Goal: Communication & Community: Answer question/provide support

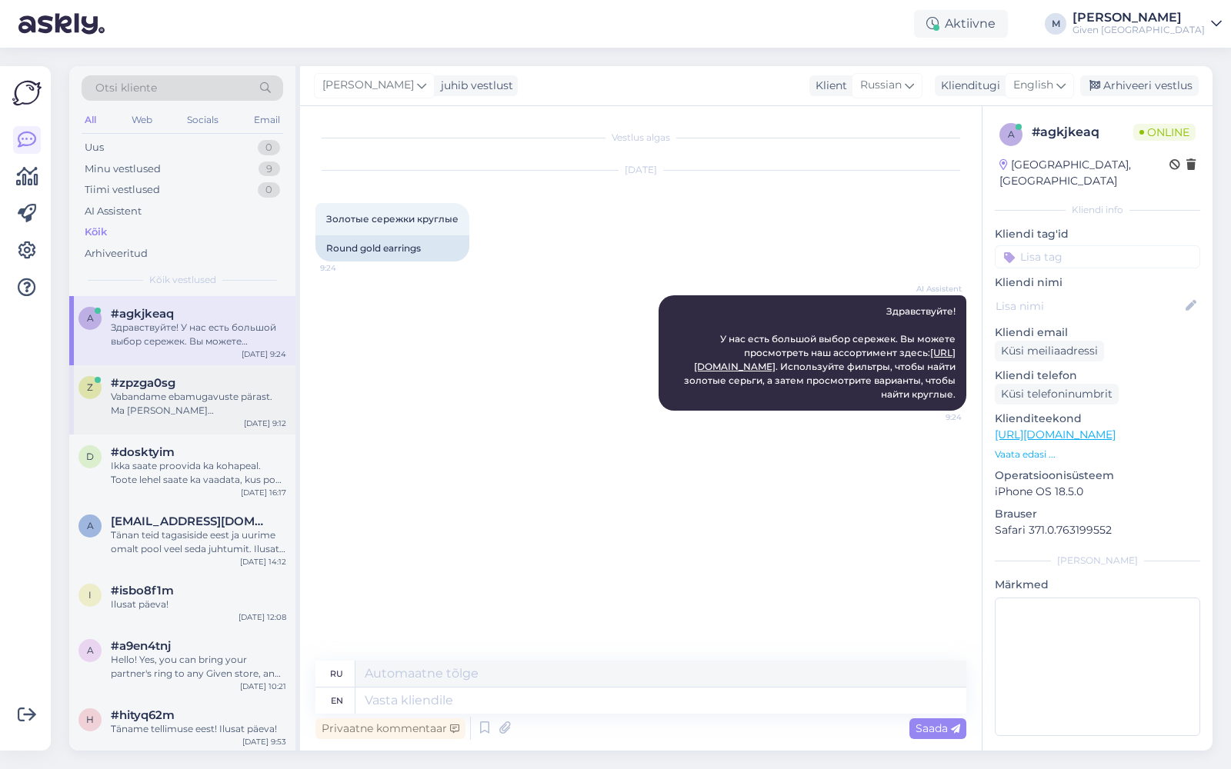
click at [189, 390] on div "Vabandame ebamugavuste pärast. Ma annan selle edasi kolleegile, kes oskab teid …" at bounding box center [198, 404] width 175 height 28
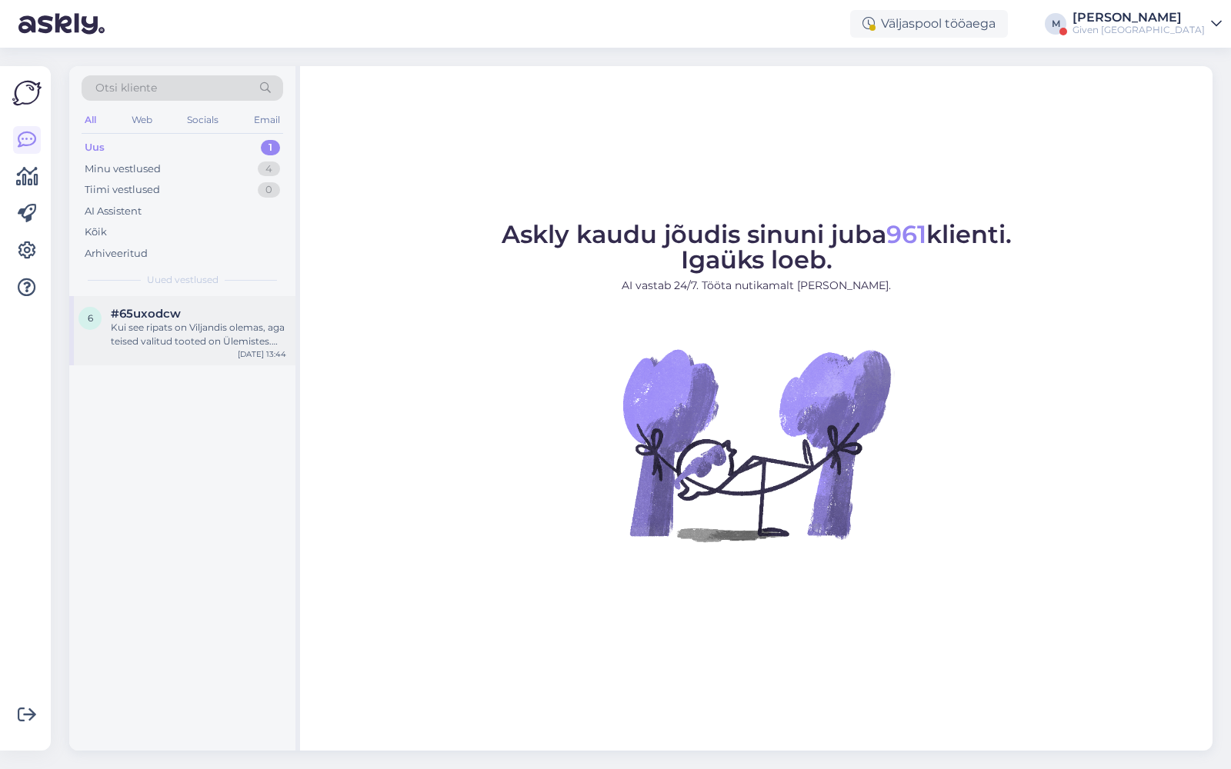
click at [195, 330] on div "Kui see ripats on Viljandis olemas, aga teised valitud tooted on Ülemistes. Kas…" at bounding box center [198, 335] width 175 height 28
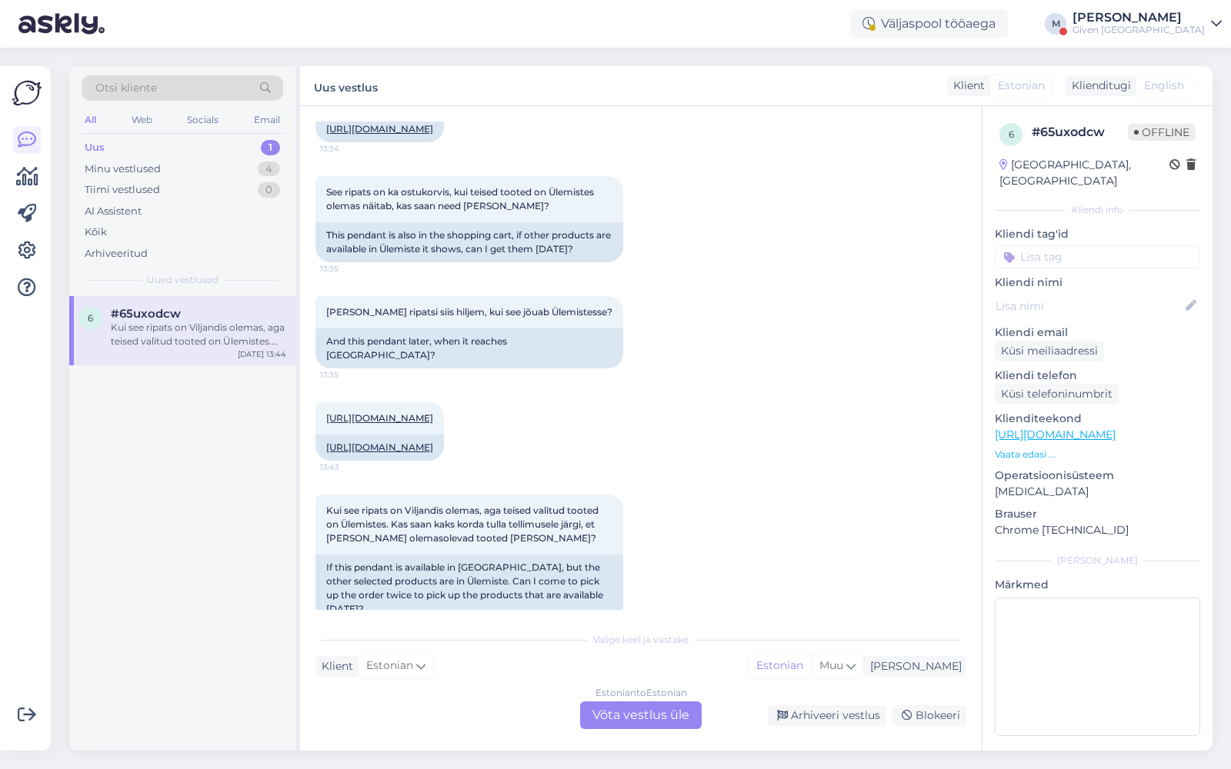
scroll to position [537, 0]
click at [1180, 25] on div "Given [GEOGRAPHIC_DATA]" at bounding box center [1139, 30] width 132 height 12
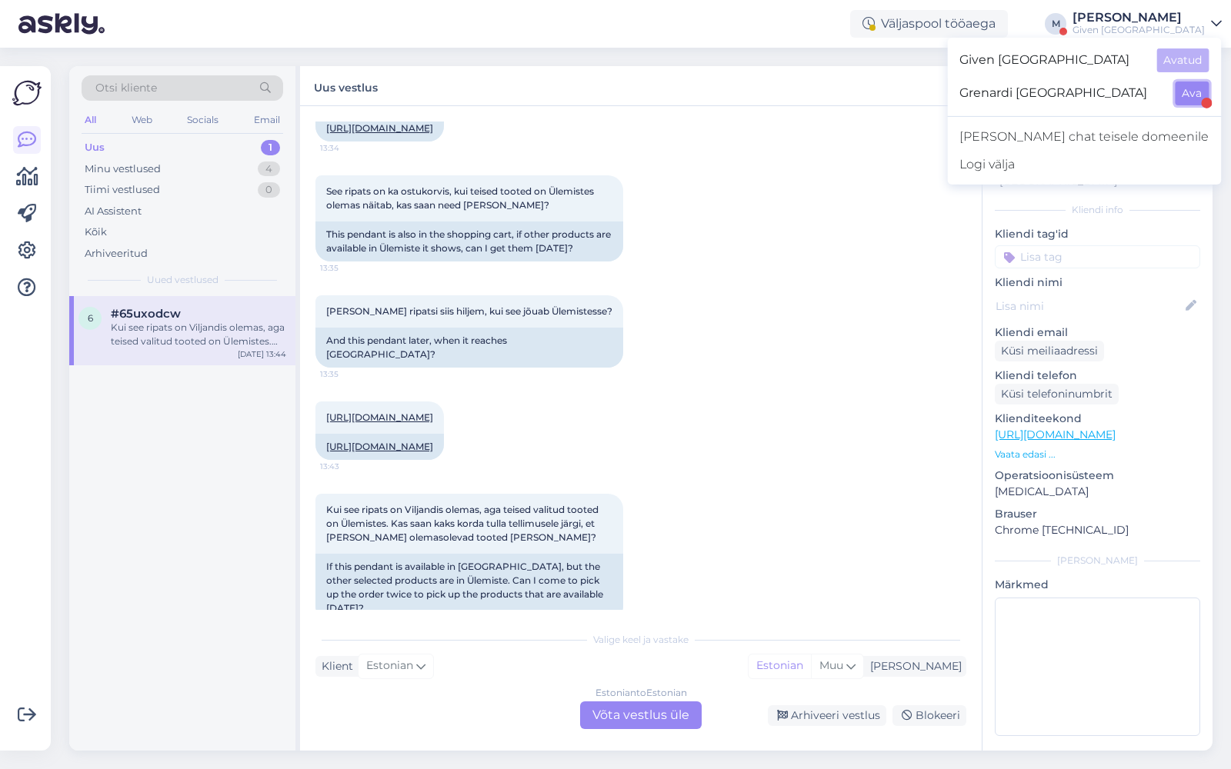
click at [1187, 95] on button "Ava" at bounding box center [1192, 94] width 34 height 24
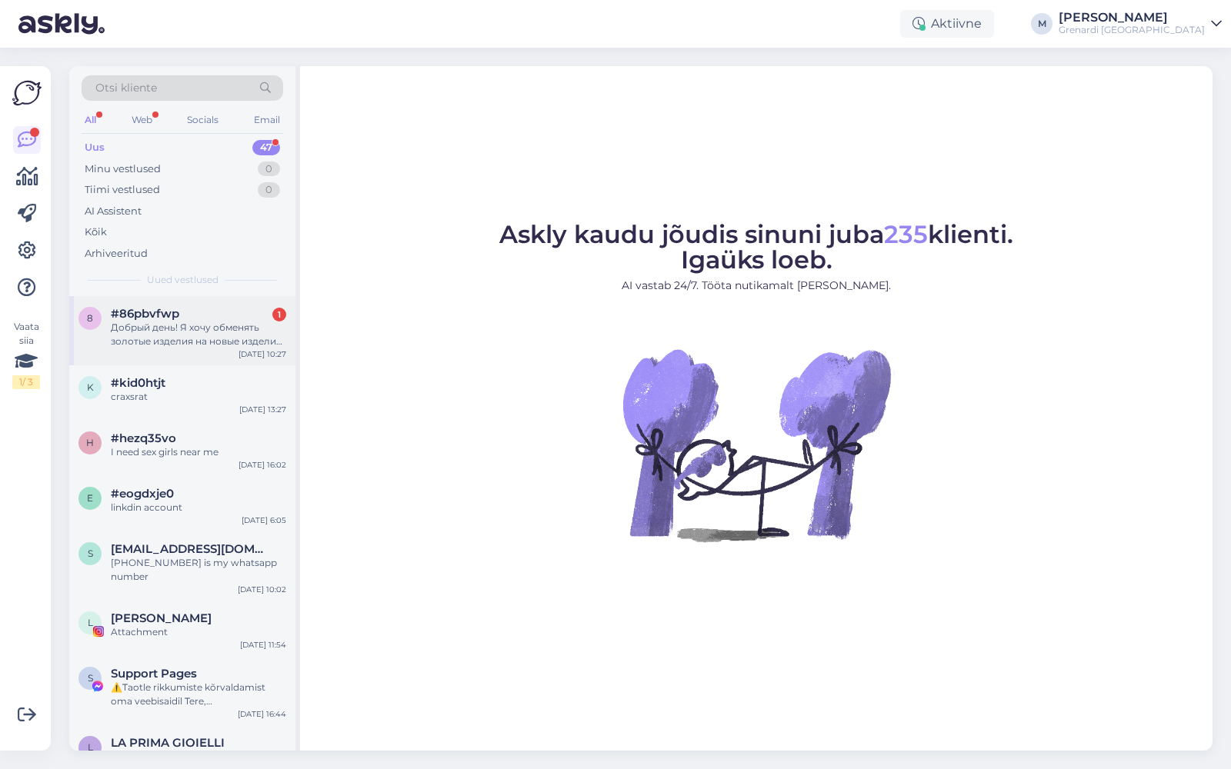
click at [169, 307] on span "#86pbvfwp" at bounding box center [145, 314] width 68 height 14
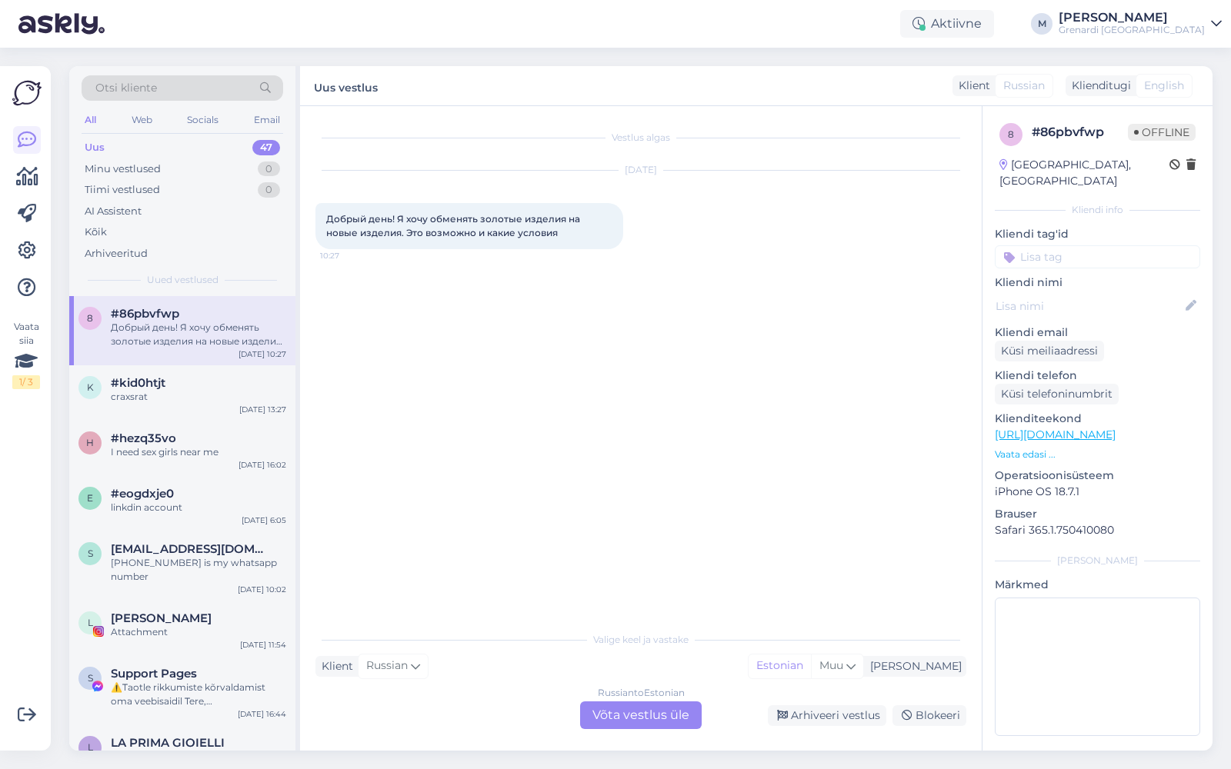
click at [629, 710] on div "Russian to Estonian Võta vestlus üle" at bounding box center [641, 716] width 122 height 28
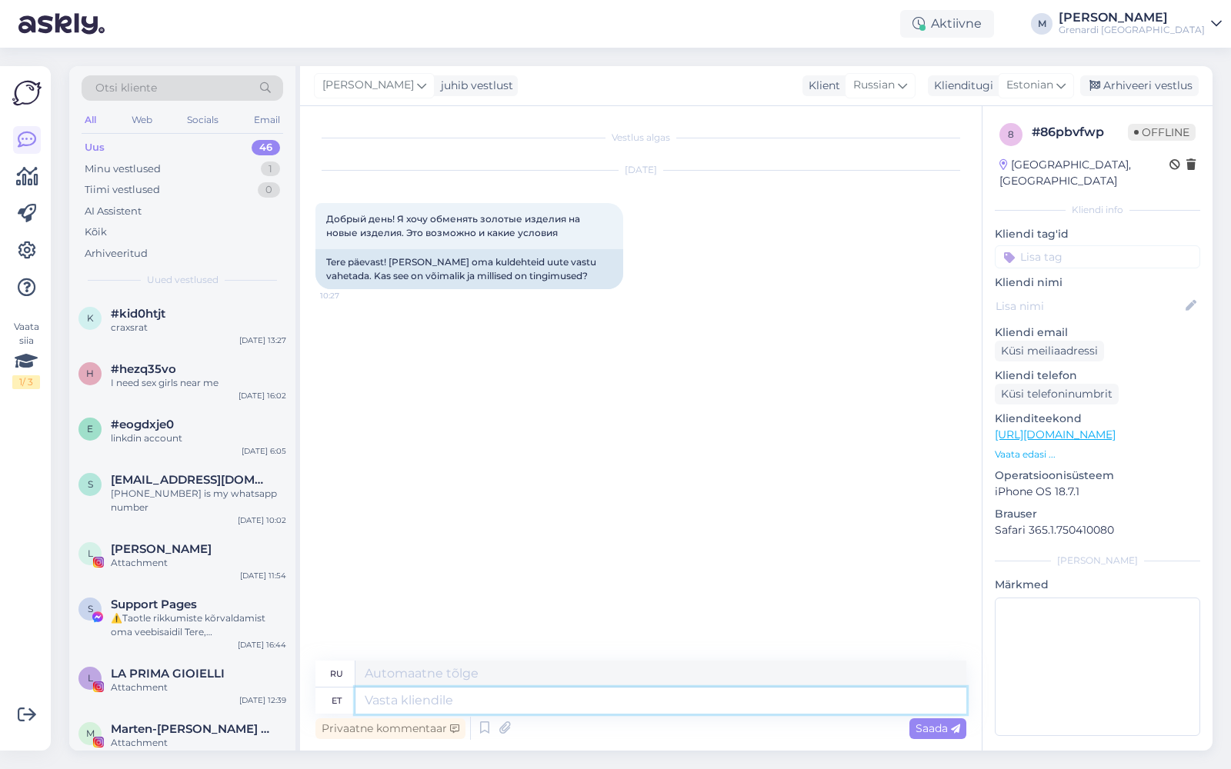
click at [482, 698] on textarea at bounding box center [660, 701] width 611 height 26
type textarea "Tere!"
type textarea "Привет!"
type textarea "Tere! See o"
type textarea "Привет! Это"
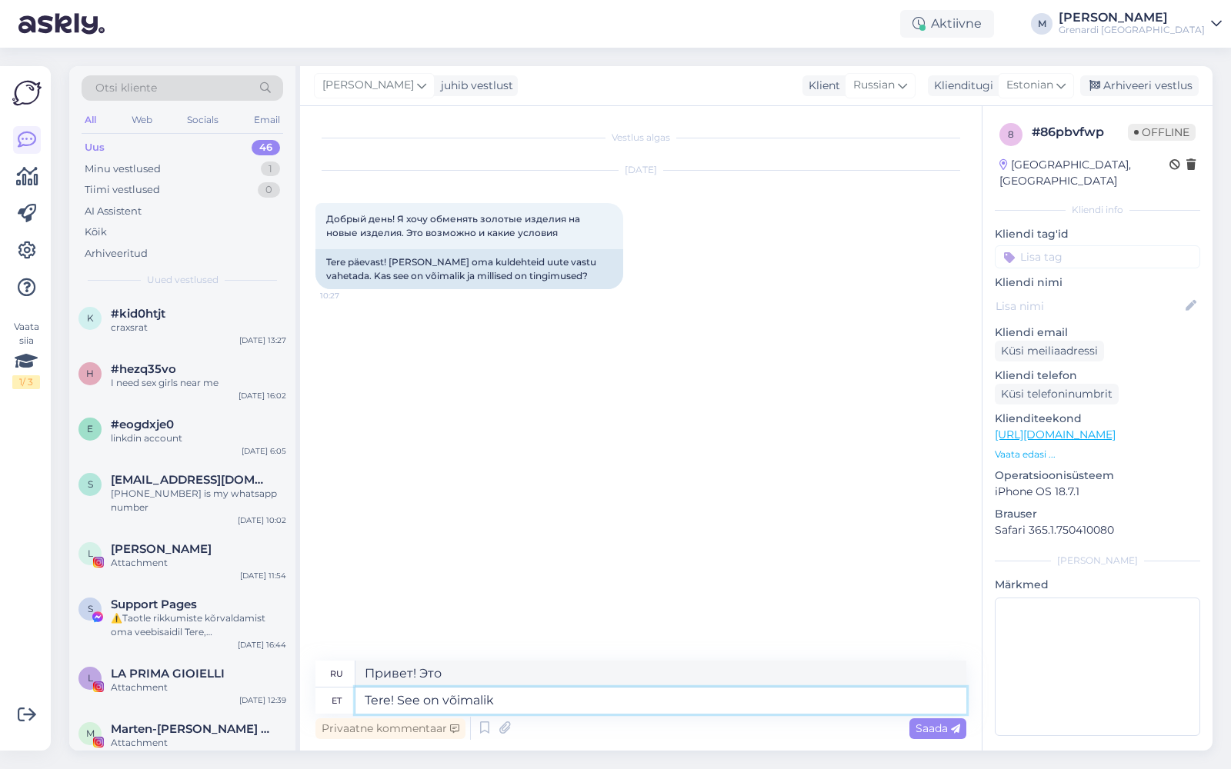
type textarea "Tere! See on võimalik k"
type textarea "Здравствуйте! Это возможно."
type textarea "Tere! See on võimalik kõigis meie"
type textarea "Привет! Это возможно во всех"
type textarea "Tere! See on võimalik kõigis meie [PERSON_NAME]"
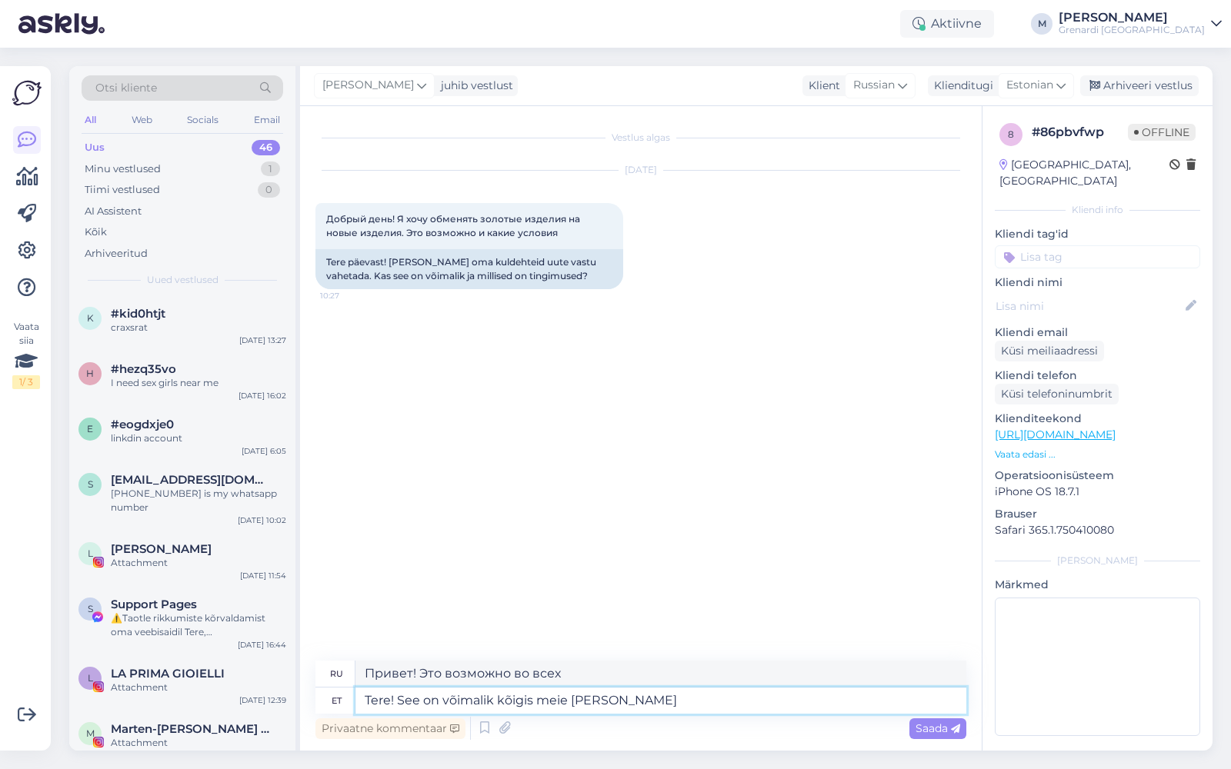
type textarea "Привет! Это возможно во всех наших"
type textarea "Tere! See on võimalik kõigis meie salongides."
type textarea "Здравствуйте! Это возможно во всех наших салонах."
type textarea "Tere! See on võimalik kõigis meie salongides. Tooge oma"
type textarea "Здравствуйте! Это возможно во всех наших салонах. Приносите."
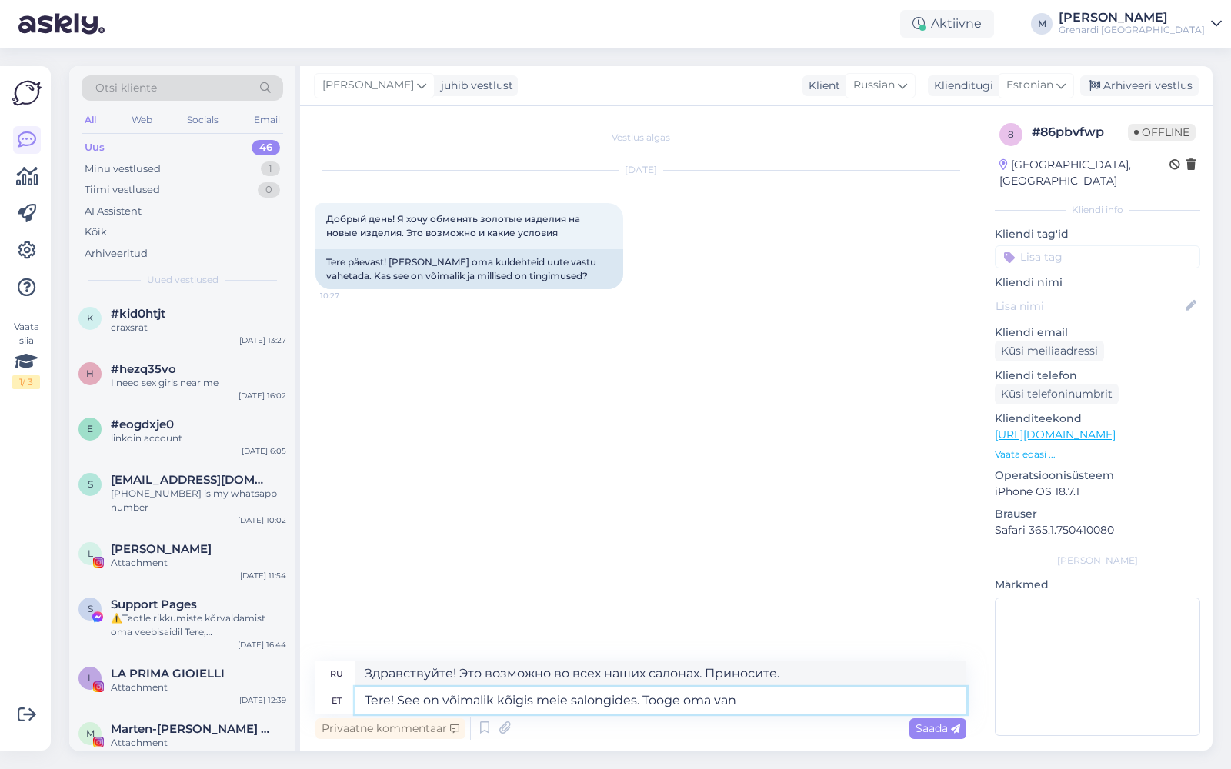
type textarea "Tere! See on võimalik kõigis meie salongides. Tooge [PERSON_NAME]"
type textarea "Здравствуйте! Это возможно во всех наших салонах. Приносите с собой"
type textarea "Tere! See on võimalik kõigis meie salongides. Tooge oma vanad kuld"
type textarea "Здравствуйте! Это возможно во всех наших салонах. Приносите свои старые."
type textarea "Tere! See on võimalik kõigis meie salongides. [PERSON_NAME] oma vanad kuldehtei…"
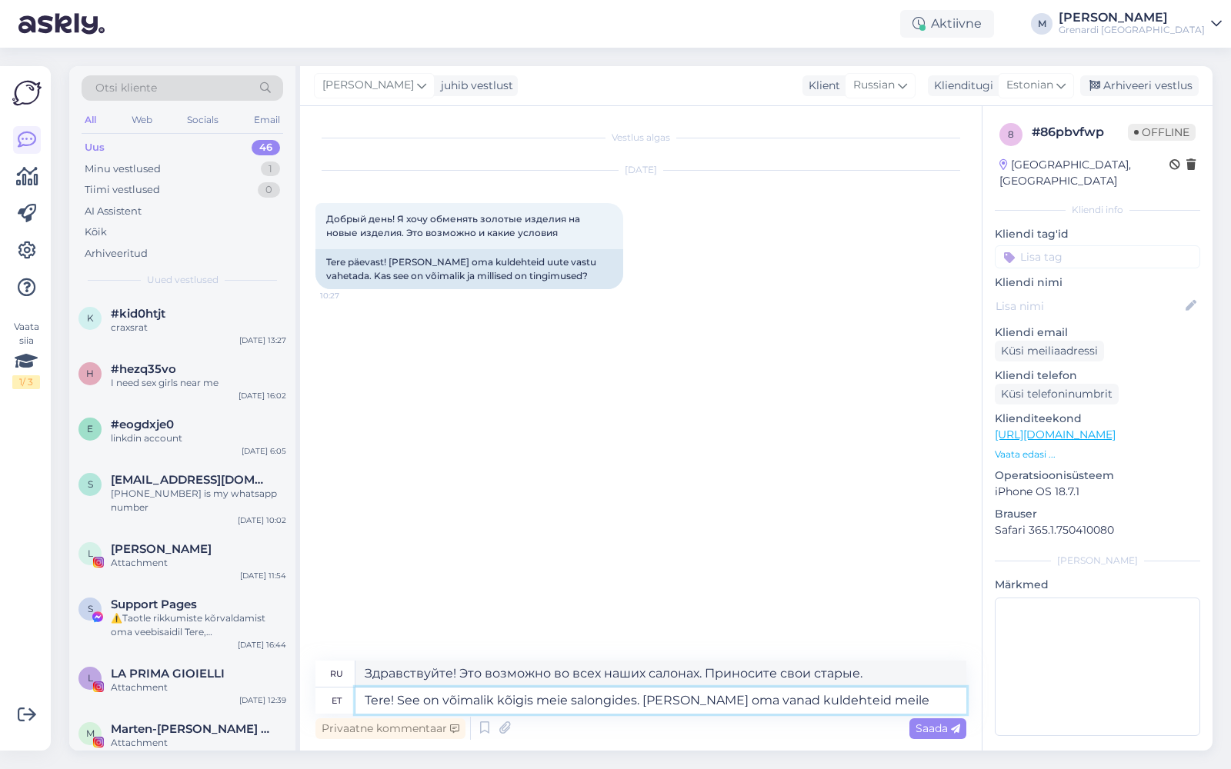
type textarea "Здравствуйте! Это возможно во всех наших салонах. Приносите свои старые золотые…"
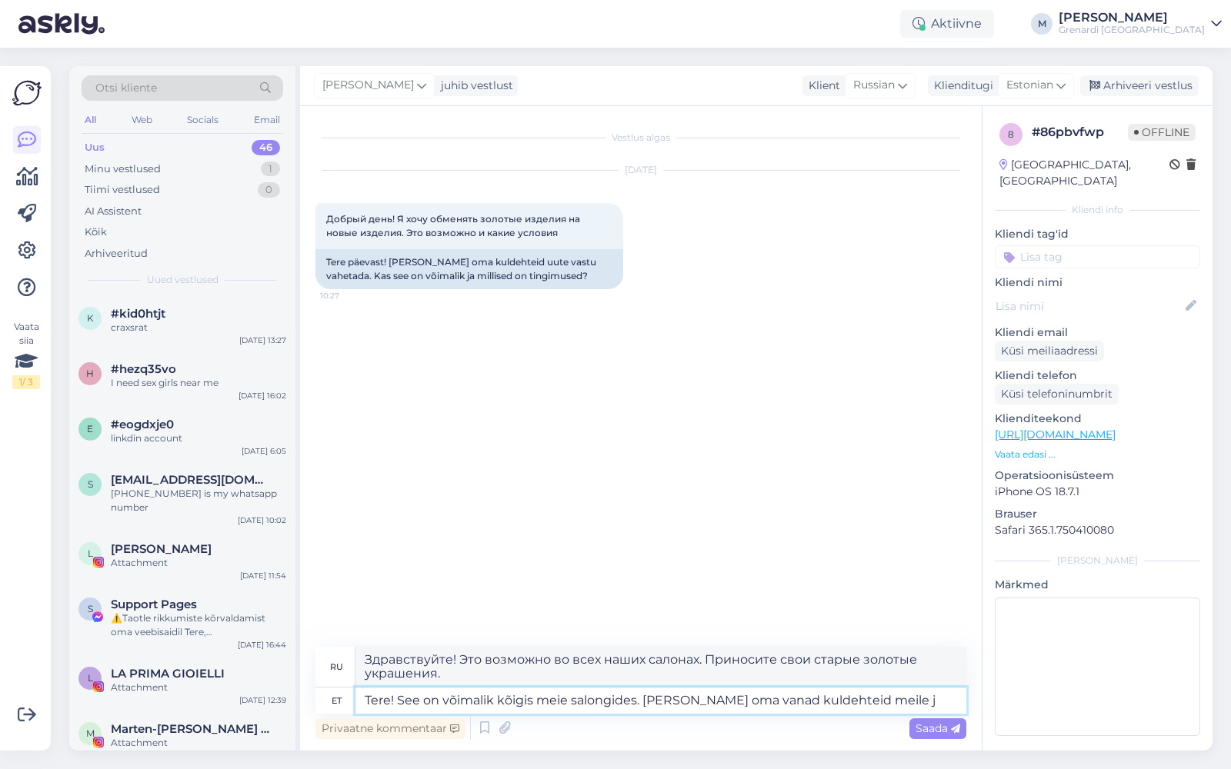
type textarea "Tere! See on võimalik kõigis meie salongides. [PERSON_NAME] oma vanad kuldehtei…"
type textarea "Здравствуйте! Это возможно во всех наших салонах. Приносите свои старые золотые…"
type textarea "Tere! See on võimalik kõigis meie salongides. [PERSON_NAME] oma vanad kuldehtei…"
type textarea "Здравствуйте! Это возможно во всех наших салонах. Приносите к нам свои старые з…"
type textarea "Tere! See on võimalik kõigis meie salongides. [PERSON_NAME] oma vanad kuldehtei…"
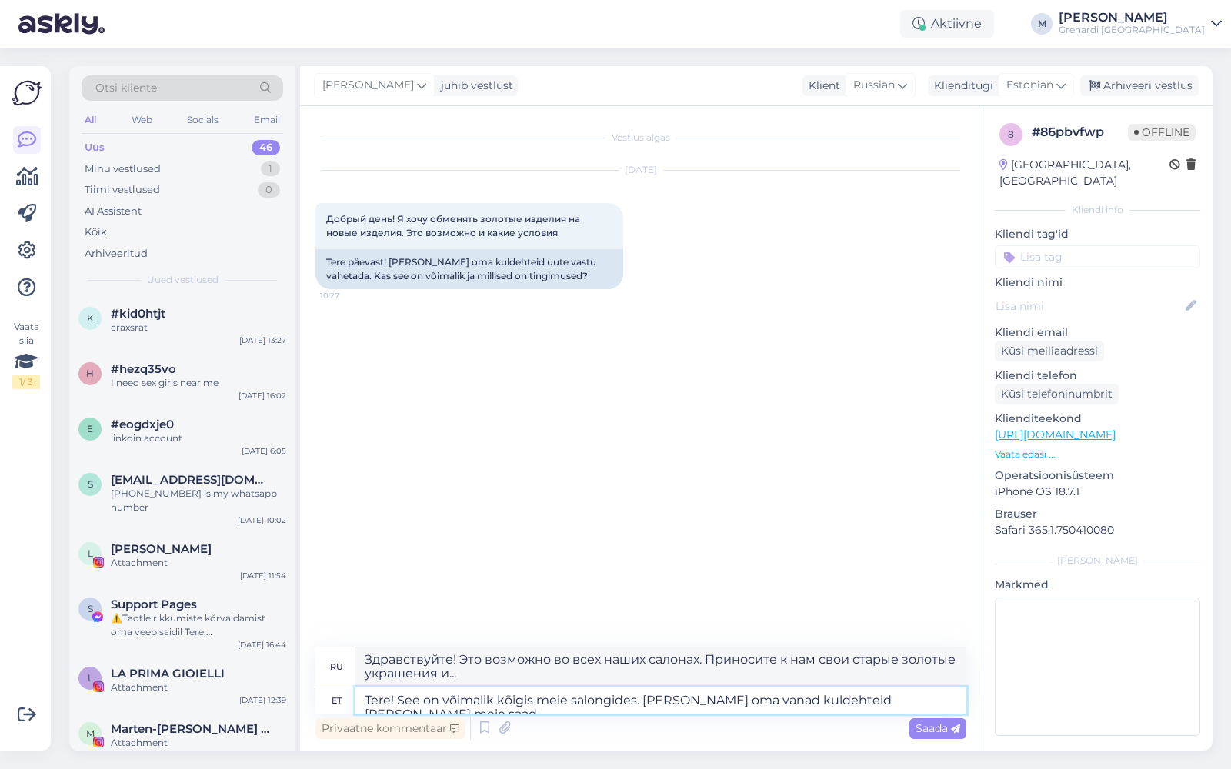
type textarea "Здравствуйте! Это возможно во всех наших салонах. Приносите нам старые золотые …"
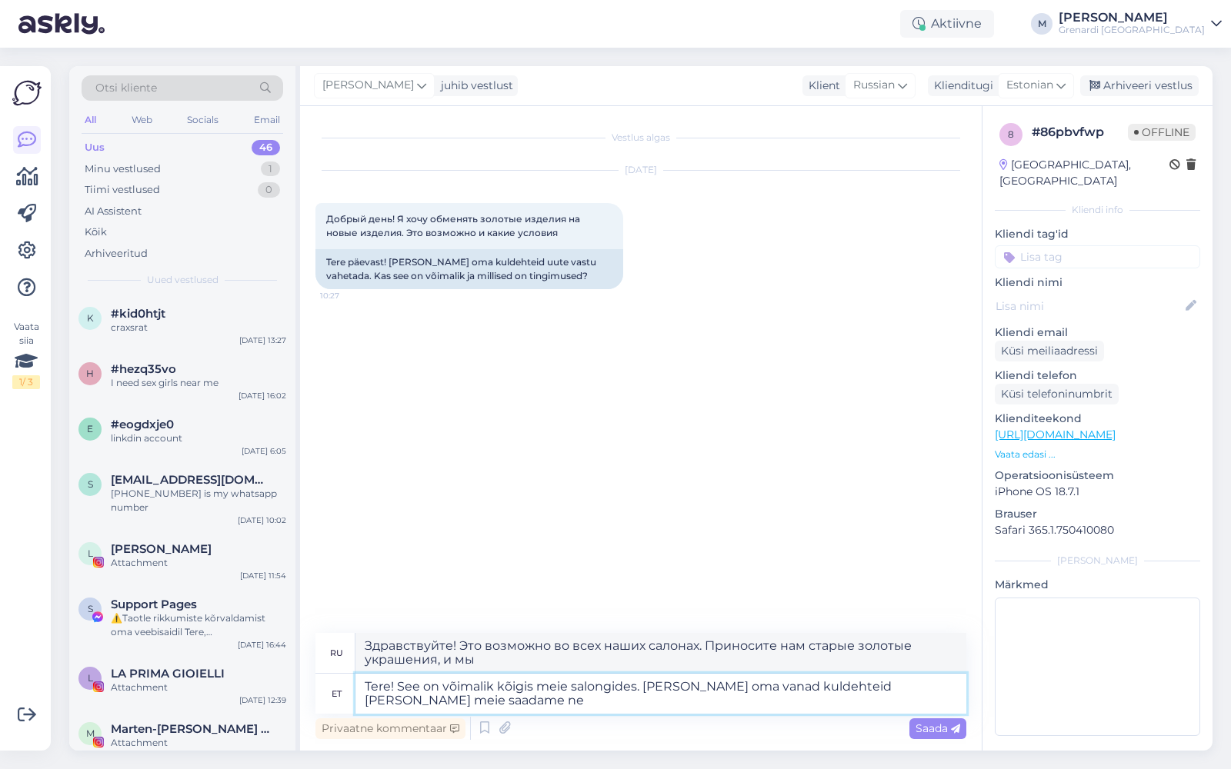
type textarea "Tere! See on võimalik kõigis meie salongides. [PERSON_NAME] oma vanad kuldehtei…"
type textarea "Здравствуйте! Это возможно во всех наших салонах. Приносите нам свои старые зол…"
type textarea "Tere! See on võimalik kõigis meie salongides. [PERSON_NAME] oma vanad kuldehtei…"
type textarea "Здравствуйте! Это возможно во всех наших салонах. Приносите нам свои старые зол…"
type textarea "Tere! See on võimalik kõigis meie salongides. [PERSON_NAME] oma vanad kuldehtei…"
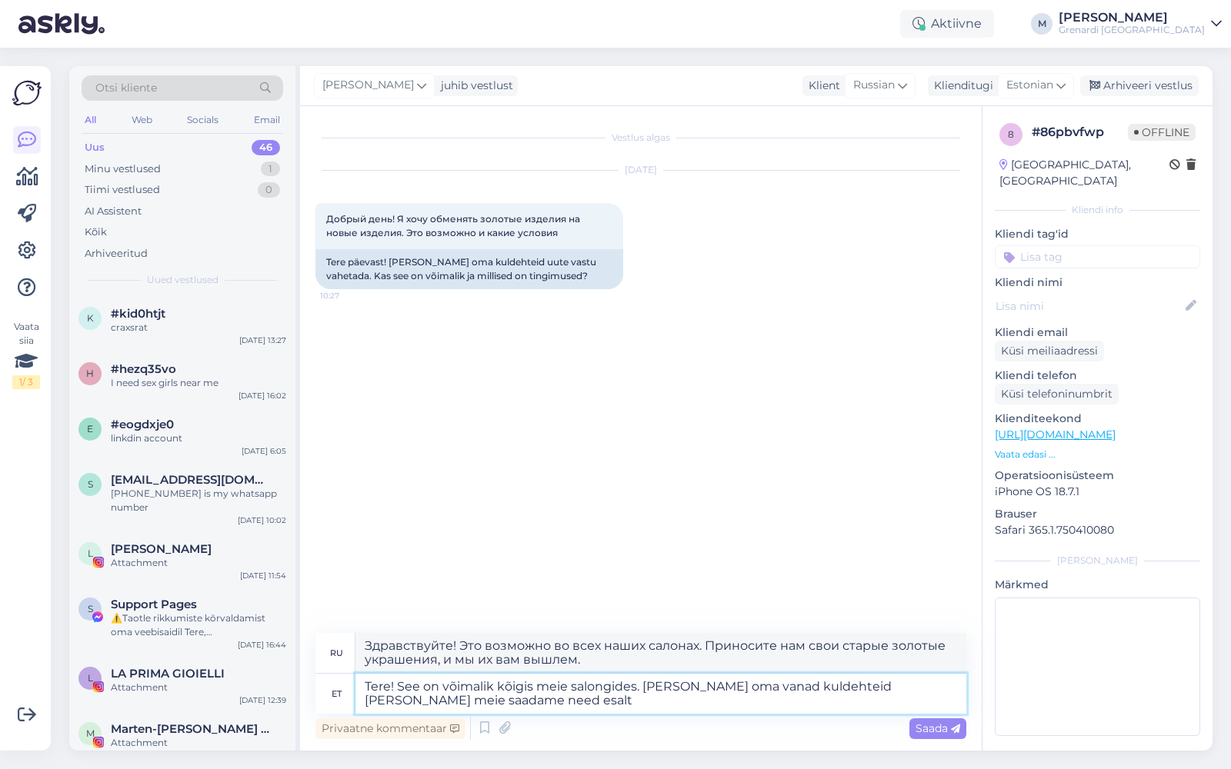
type textarea "Здравствуйте! Это возможно во всех наших салонах. Приносите к нам свои старые з…"
type textarea "Tere! See on võimalik kõigis meie salongides. Tooge oma vanad kuldehteid [PERSO…"
type textarea "Здравствуйте! Это возможно во всех наших салонах. Приносите нам свои старые зол…"
type textarea "Tere! See on võimalik kõigis meie salongides. [PERSON_NAME] oma vanad kuldehtei…"
type textarea "Здравствуйте! Это возможно во всех наших салонах. Приносите нам свои старые зол…"
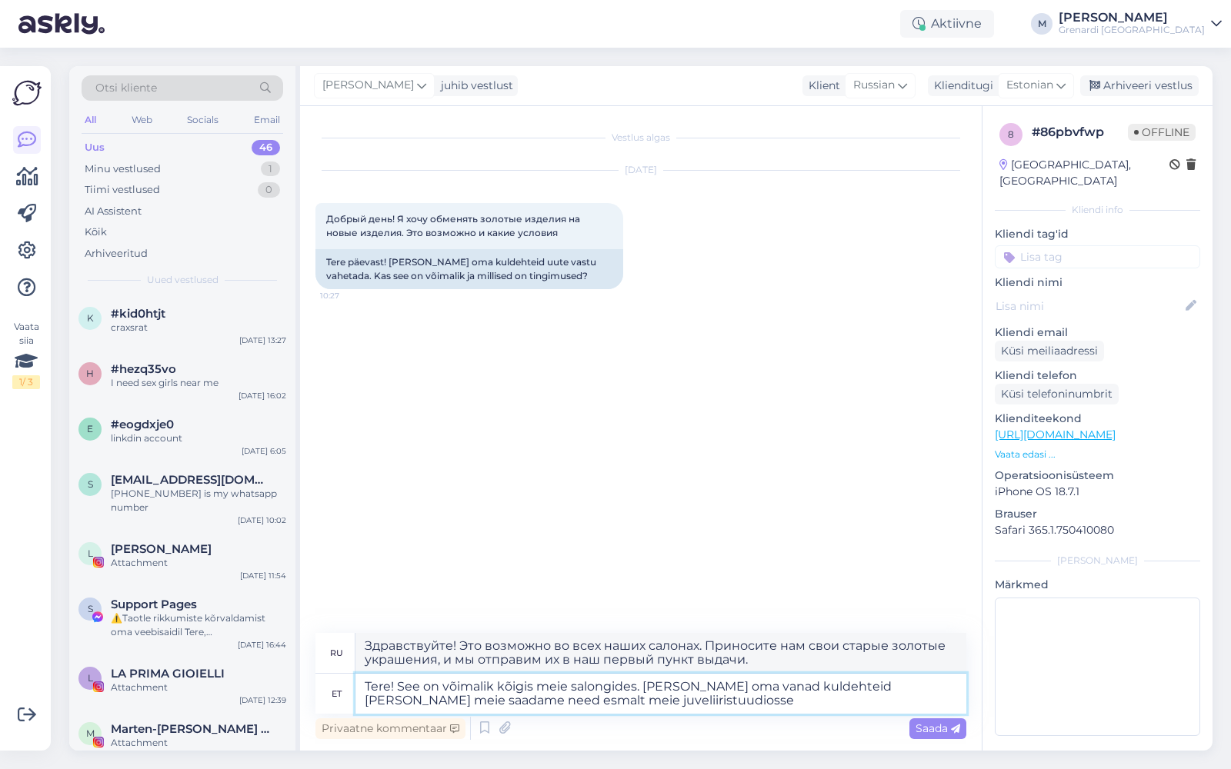
type textarea "Tere! See on võimalik kõigis meie salongides. [PERSON_NAME] oma vanad kuldehtei…"
type textarea "Здравствуйте! Это возможно во всех наших салонах. Приносите нам свои старые зол…"
type textarea "Tere! See on võimalik kõigis meie salongides. [PERSON_NAME] oma vanad kuldehtei…"
type textarea "Здравствуйте! Это возможно во всех наших салонах. Приносите нам свои старые зол…"
type textarea "Tere! See on võimalik kõigis meie salongides. [PERSON_NAME] oma vanad kuldehtei…"
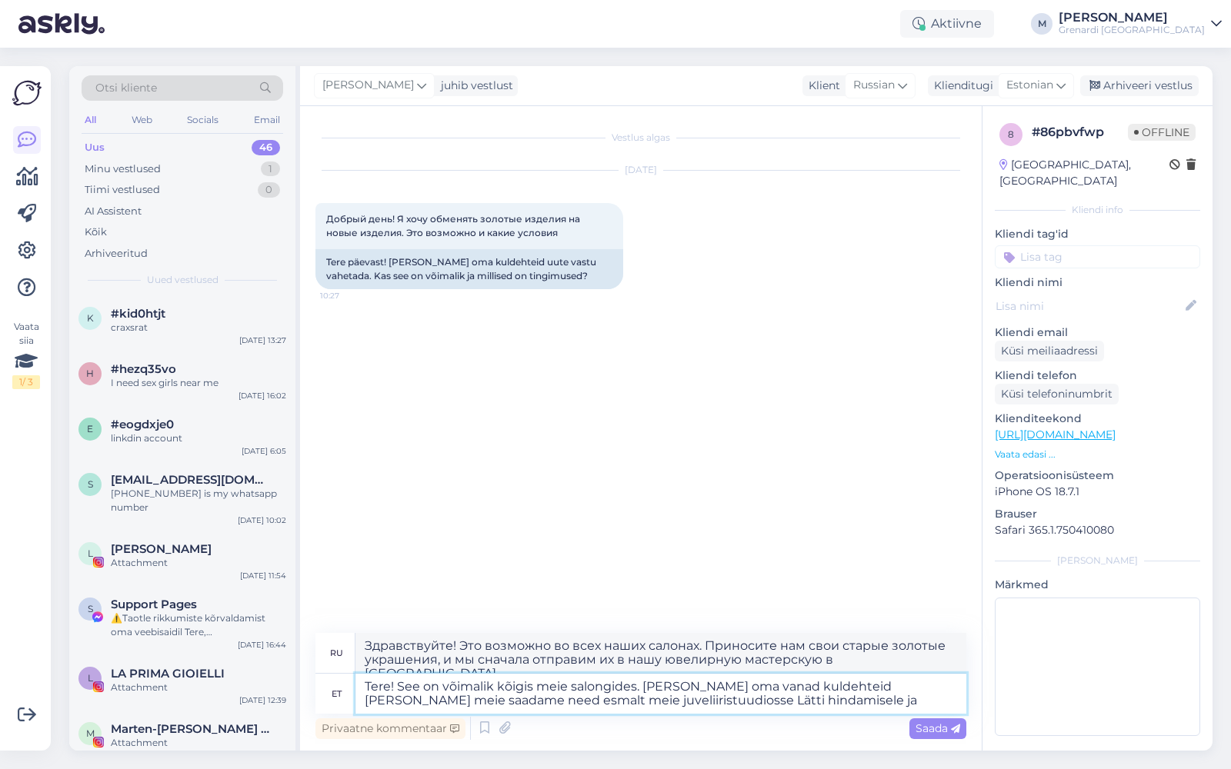
type textarea "Здравствуйте! Это возможно во всех наших салонах. Приносите свои старые золотые…"
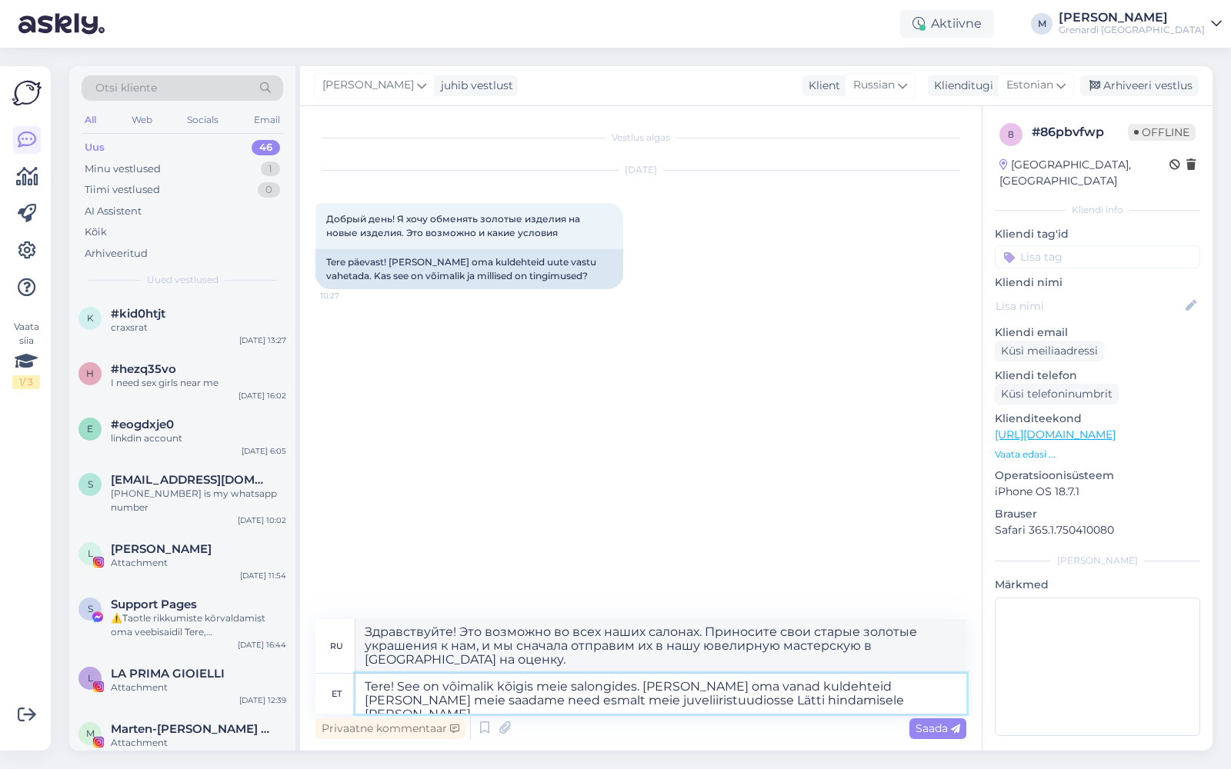
type textarea "Tere! See on võimalik kõigis meie salongides. [PERSON_NAME] oma vanad kuldehtei…"
type textarea "Здравствуйте! Это возможно во всех наших салонах. Приносите нам свои старые зол…"
type textarea "Tere! See on võimalik kõigis meie salongides. [PERSON_NAME] oma vanad kuldehtei…"
type textarea "Здравствуйте! Это возможно во всех наших салонах. Приносите нам свои старые зол…"
type textarea "Tere! See on võimalik kõigis meie salongides. [PERSON_NAME] oma vanad kuldehtei…"
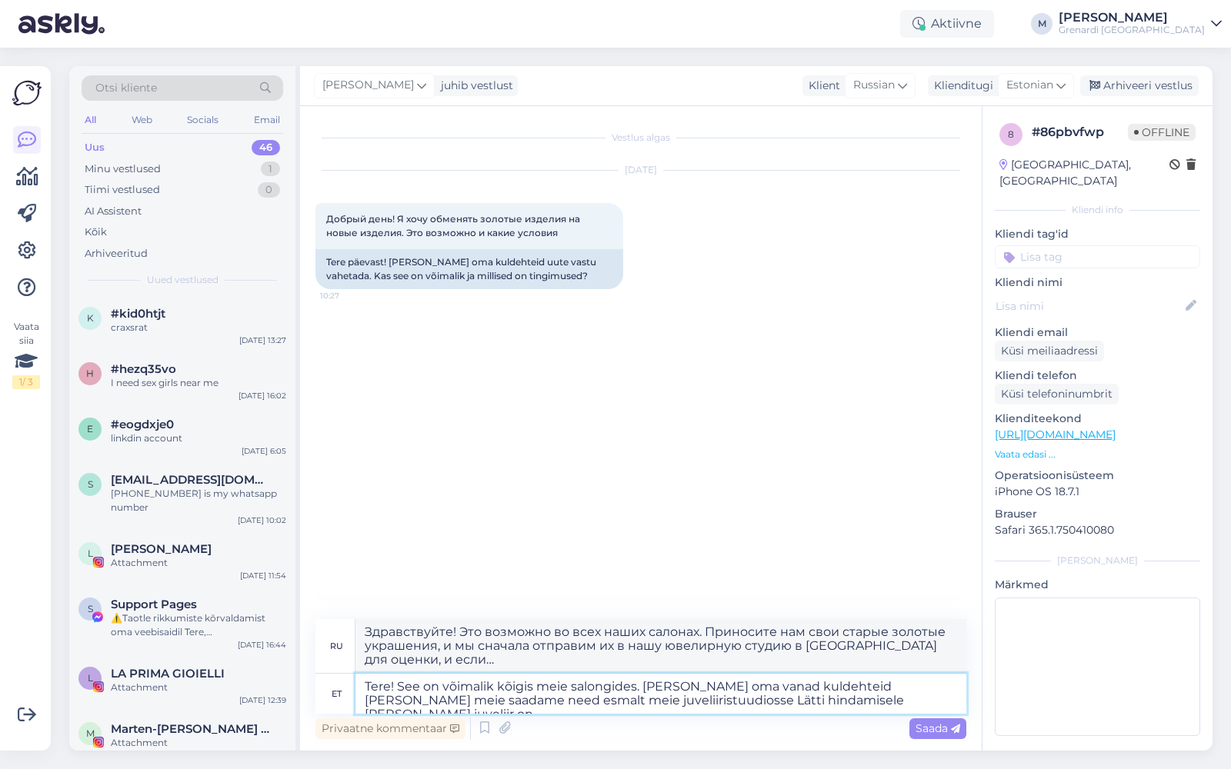
type textarea "Здравствуйте! Это возможно во всех наших салонах. Приносите нам свои старые зол…"
type textarea "Tere! See on võimalik kõigis meie salongides. [PERSON_NAME] oma vanad kuldehtei…"
type textarea "Здравствуйте! Это возможно во всех наших салонах. Приносите нам свои старые зол…"
type textarea "Tere! See on võimalik kõigis meie salongides. [PERSON_NAME] oma vanad kuldehtei…"
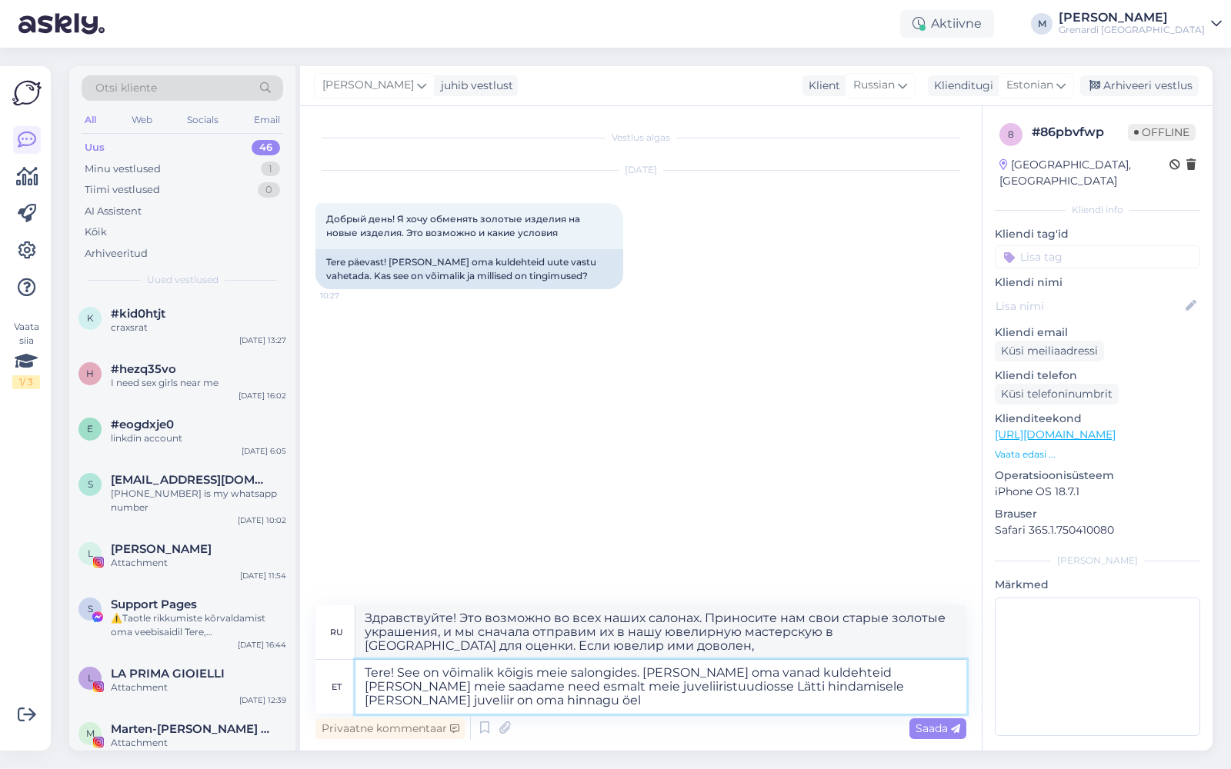
type textarea "Здравствуйте! Это возможно во всех наших салонах. Приносите к нам свои старые з…"
type textarea "Tere! See on võimalik kõigis meie salongides. [PERSON_NAME] oma vanad kuldehtei…"
type textarea "Здравствуйте! Это возможно во всех наших салонах. Приносите нам свои старые зол…"
type textarea "Tere! See on võimalik kõigis meie salongides. [PERSON_NAME] oma vanad kuldehtei…"
type textarea "Здравствуйте! Это возможно во всех наших салонах. Приносите нам свои старые зол…"
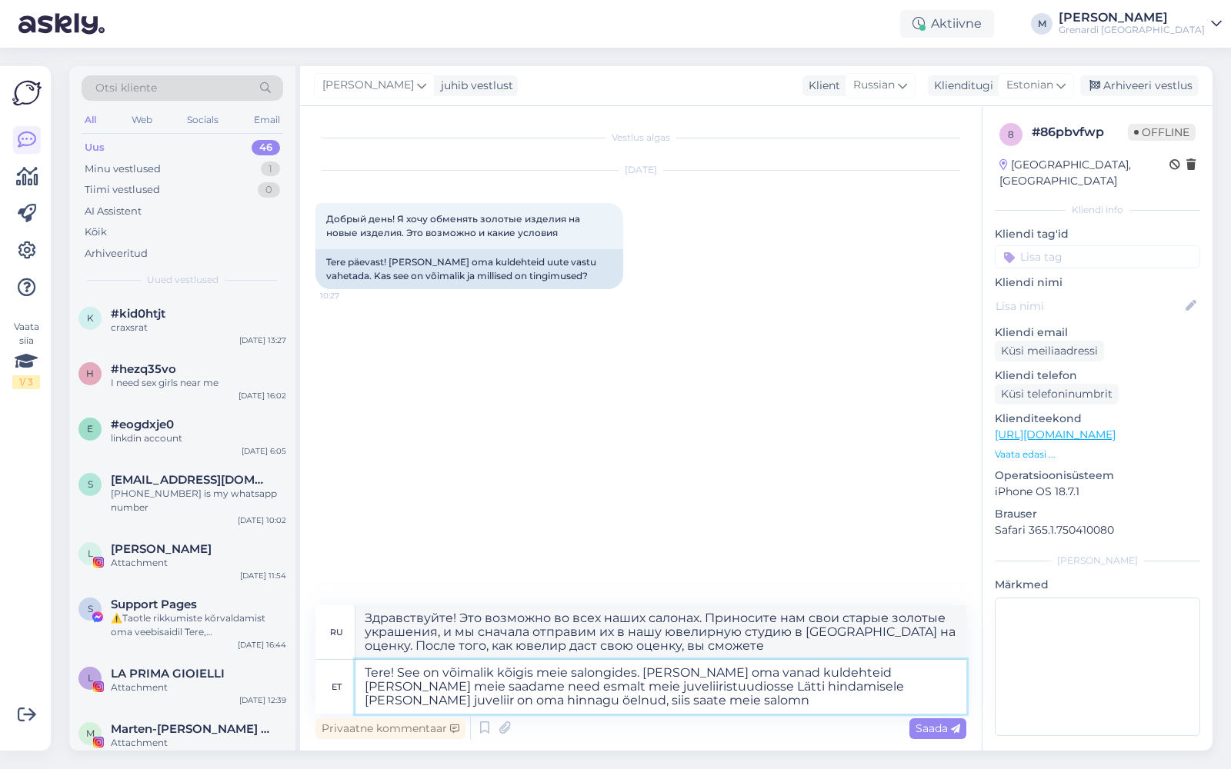
type textarea "Tere! See on võimalik kõigis meie salongides. [PERSON_NAME] oma vanad kuldehtei…"
type textarea "Здравствуйте! Это возможно во всех наших салонах. Приносите нам свои старые зол…"
type textarea "Tere! See on võimalik kõigis meie salongides. [PERSON_NAME] oma vanad kuldehtei…"
type textarea "Здравствуйте! Это возможно во всех наших салонах. Приносите нам свои старые зол…"
type textarea "Tere! See on võimalik kõigis meie salongides. [PERSON_NAME] oma vanad kuldehtei…"
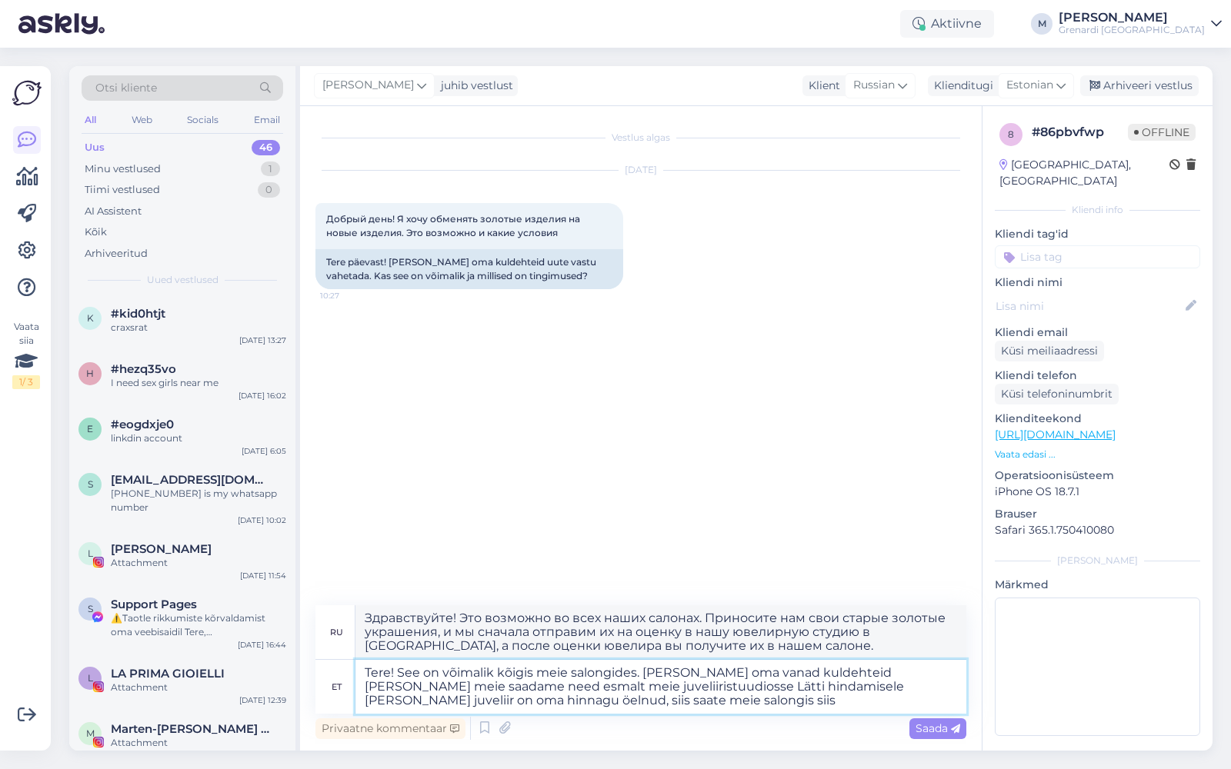
type textarea "Здравствуйте! Это возможно во всех наших салонах. Приносите нам свои старые зол…"
type textarea "Tere! See on võimalik kõigis meie salongides. [PERSON_NAME] oma vanad kuldehtei…"
type textarea "Здравствуйте! Это возможно во всех наших салонах. Приносите нам свои старые зол…"
type textarea "Tere! See on võimalik kõigis meie salongides. [PERSON_NAME] oma vanad kuldehtei…"
type textarea "Здравствуйте! Это возможно во всех наших салонах. Приносите нам свои старые зол…"
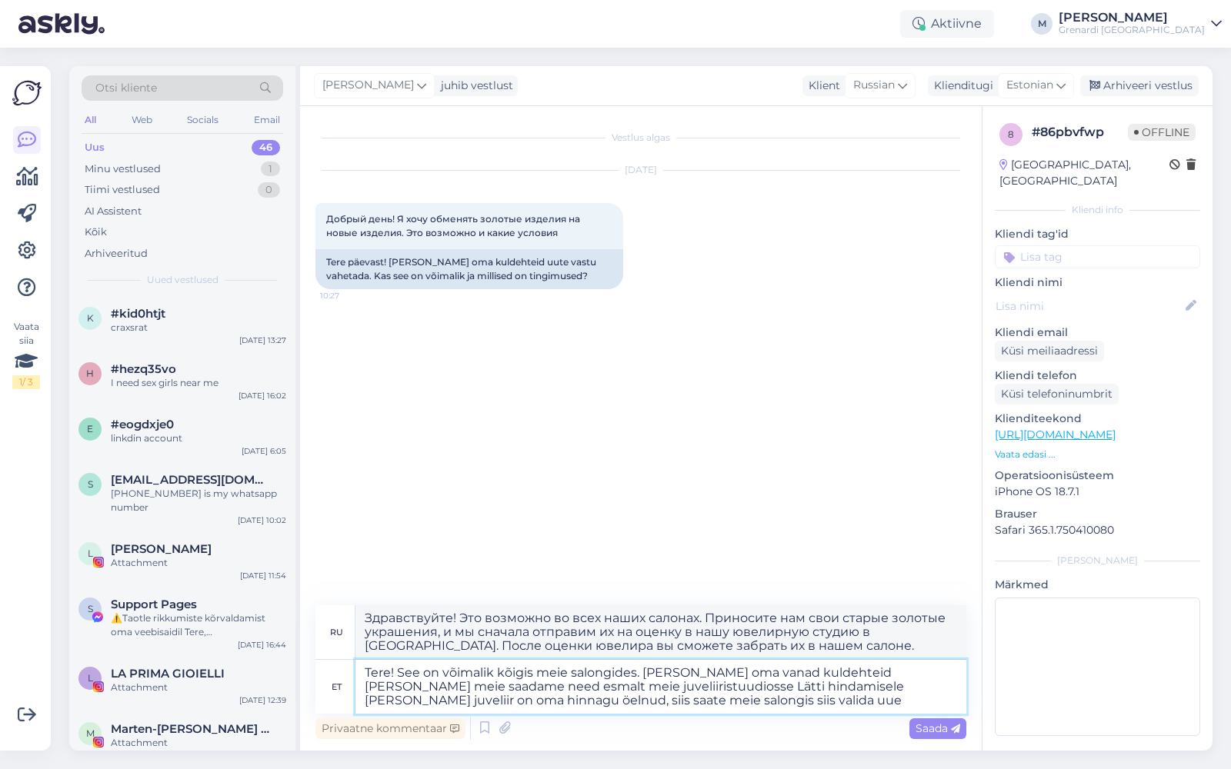
type textarea "Tere! See on võimalik kõigis meie salongides. [PERSON_NAME] oma vanad kuldehtei…"
type textarea "Здравствуйте! Это возможно во всех наших салонах. Приносите нам свои старые зол…"
type textarea "Tere! See on võimalik kõigis meie salongides. [PERSON_NAME] oma vanad kuldehtei…"
type textarea "Здравствуйте! Это возможно во всех наших салонах. Приносите нам свои старые зол…"
type textarea "Tere! See on võimalik kõigis meie salongides. [PERSON_NAME] oma vanad kuldehtei…"
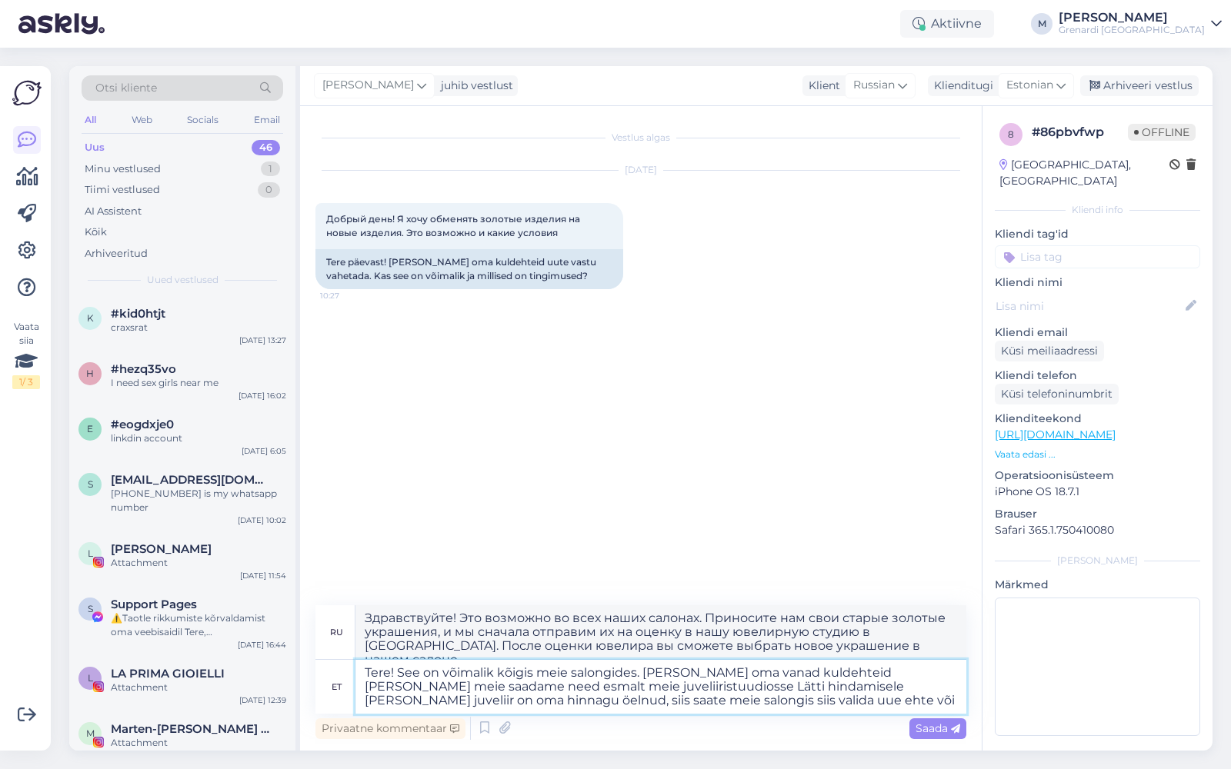
type textarea "Здравствуйте! Это возможно во всех наших салонах. Приносите нам свои старые зол…"
type textarea "Tere! See on võimalik kõigis meie salongides. [PERSON_NAME] oma vanad kuldehtei…"
type textarea "Здравствуйте! Это возможно во всех наших салонах. Приносите нам свои старые зол…"
type textarea "Tere! See on võimalik kõigis meie salongides. [PERSON_NAME] oma vanad kuldehtei…"
type textarea "Здравствуйте! Это возможно во всех наших салонах. Приносите нам свои старые зол…"
